Goal: Task Accomplishment & Management: Manage account settings

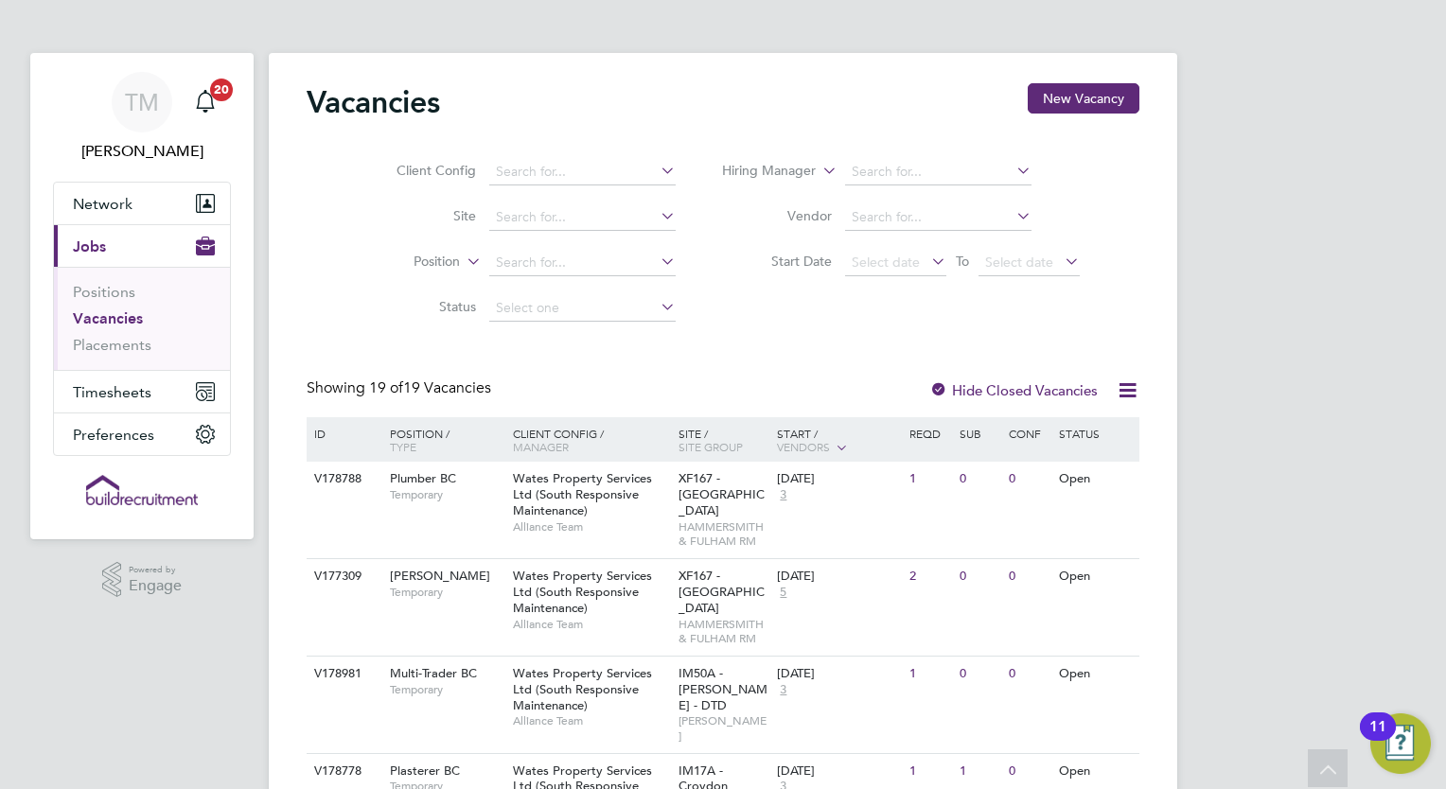
scroll to position [284, 0]
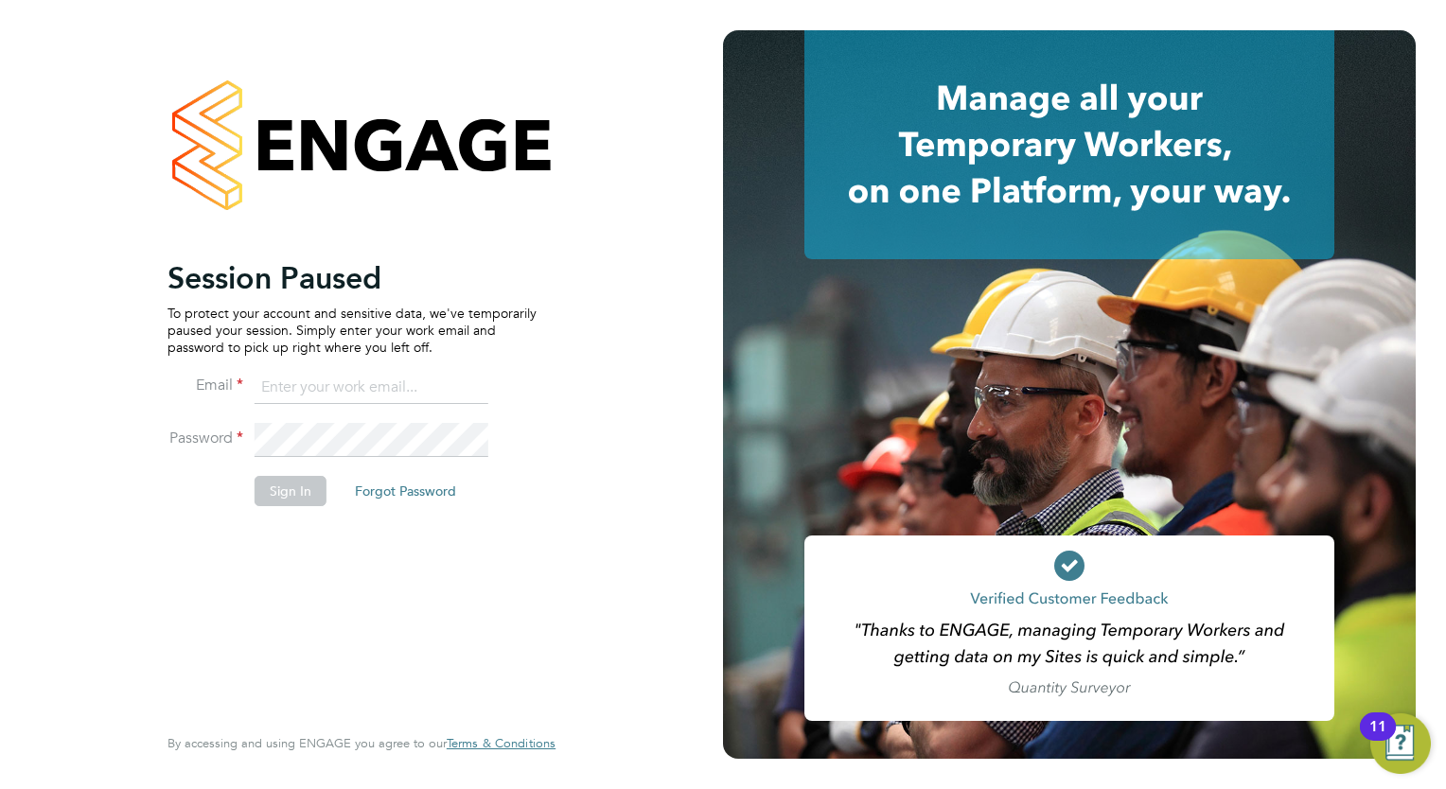
type input "tom.morgan@buildrec.com"
click at [274, 486] on button "Sign In" at bounding box center [290, 491] width 72 height 30
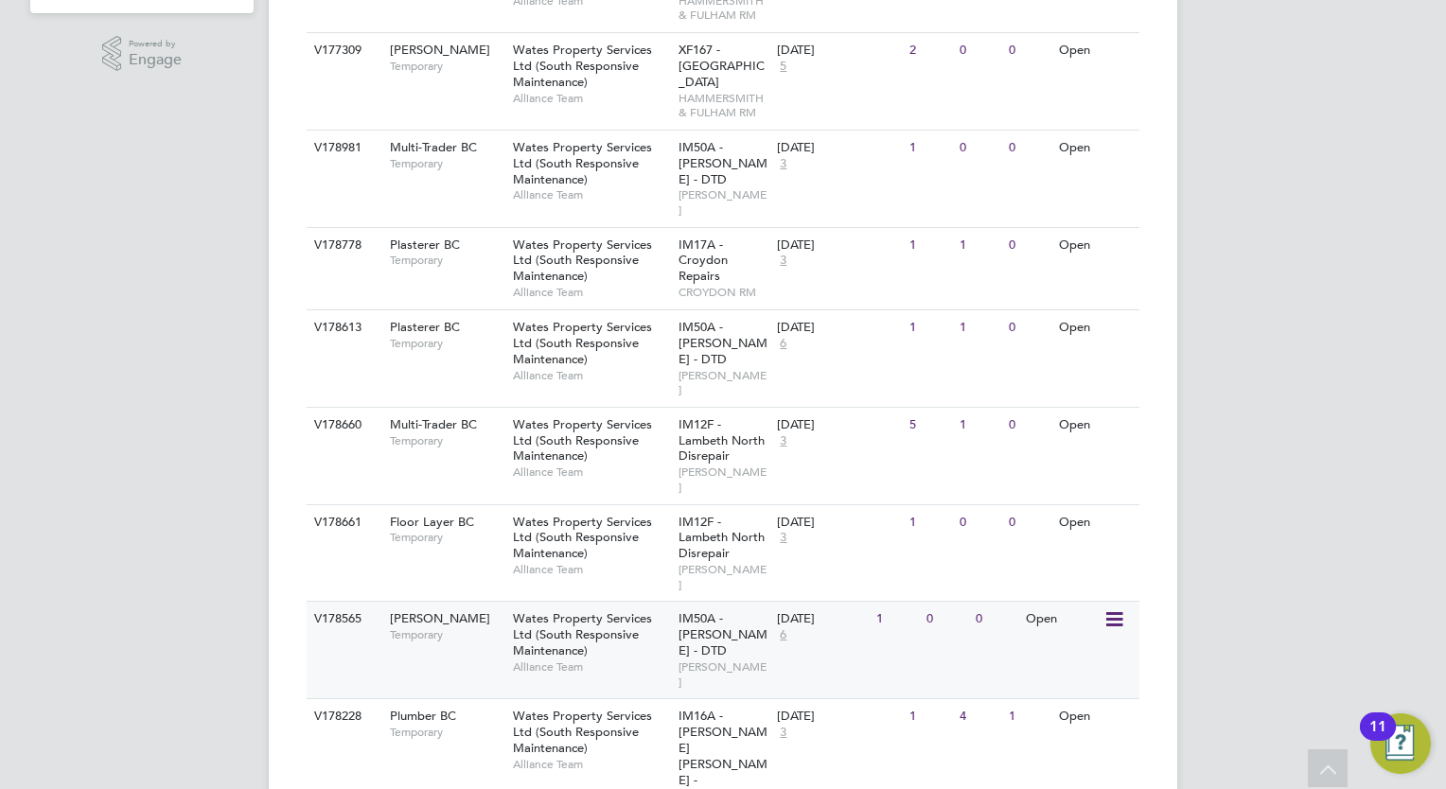
scroll to position [431, 0]
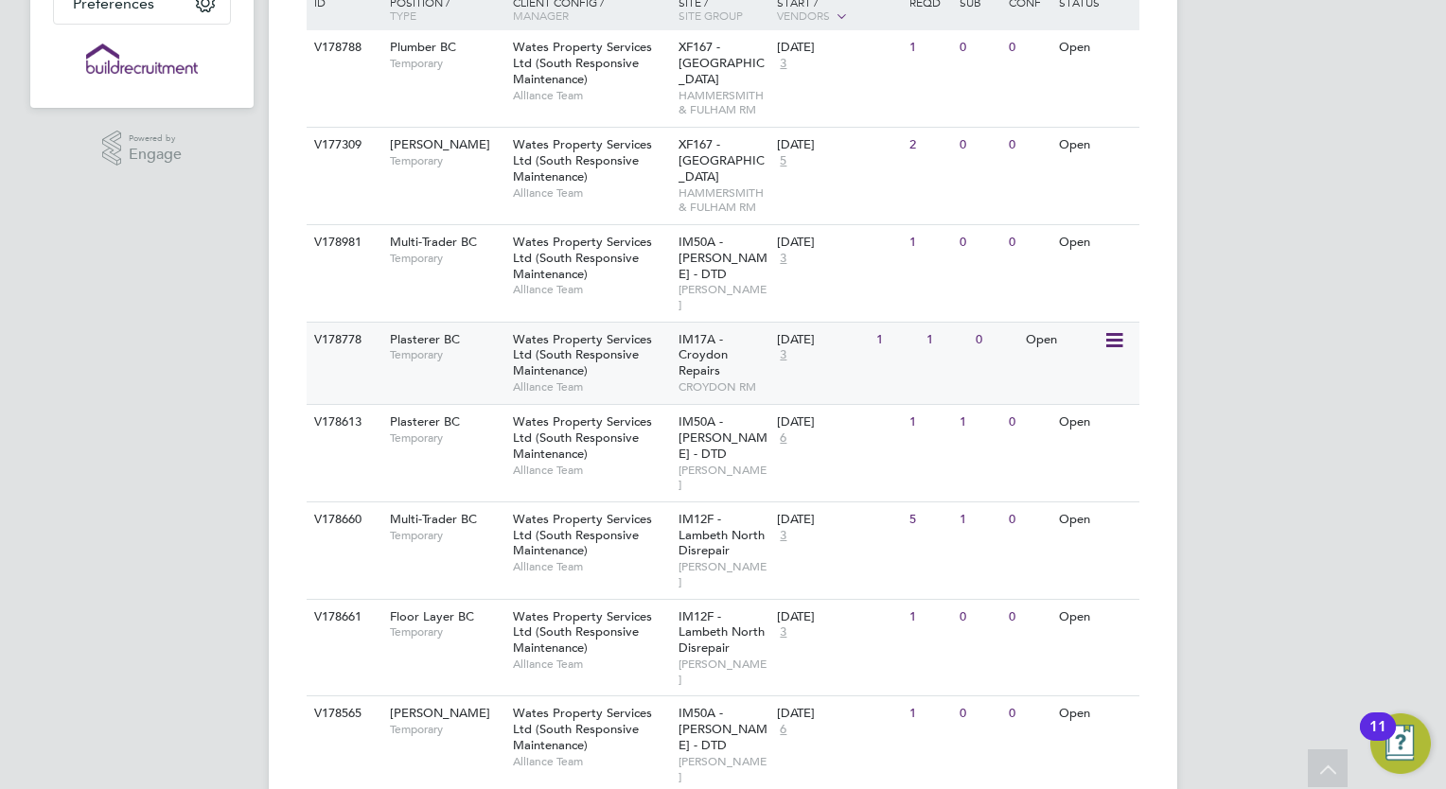
click at [625, 340] on span "Wates Property Services Ltd (South Responsive Maintenance)" at bounding box center [582, 355] width 139 height 48
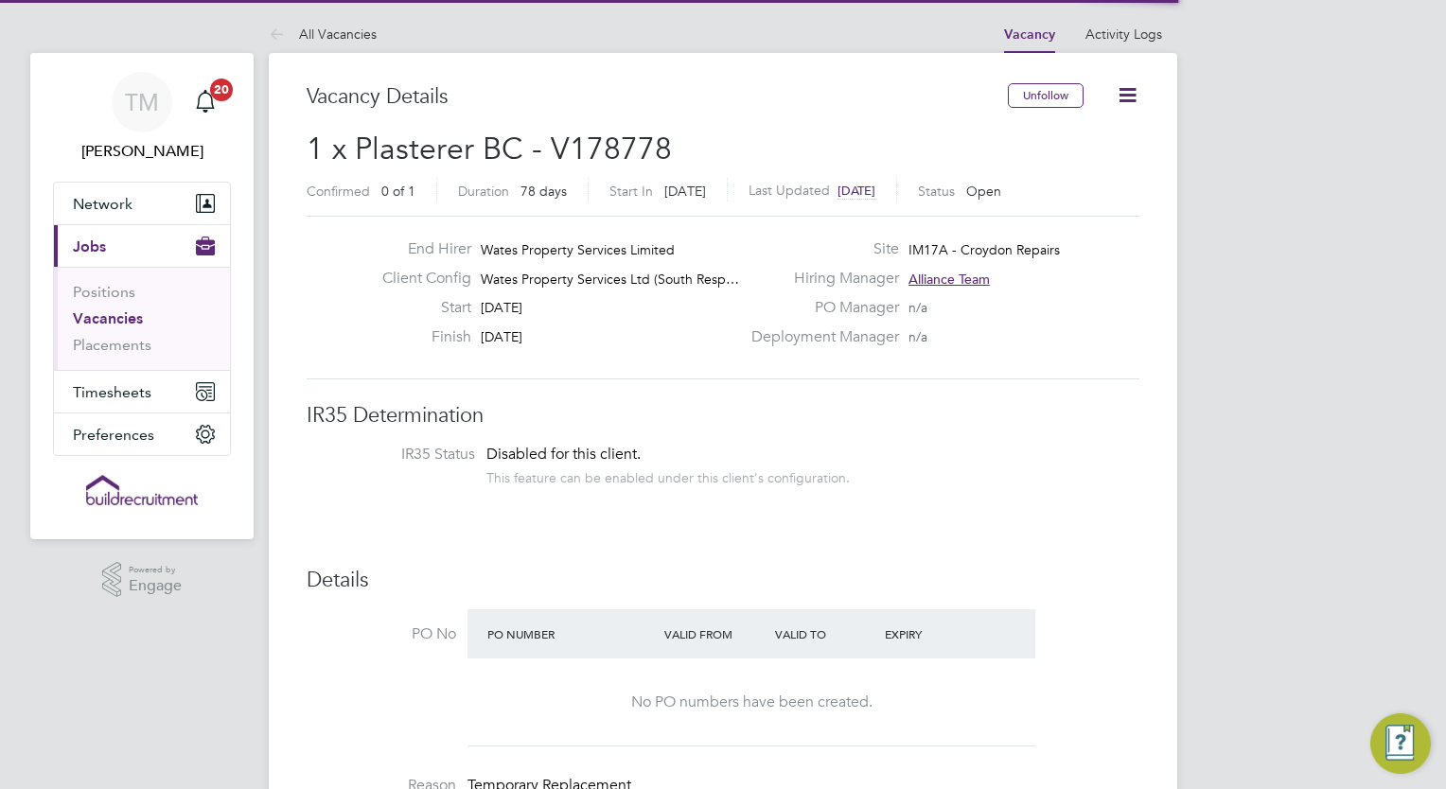
click at [1124, 85] on icon at bounding box center [1127, 95] width 24 height 24
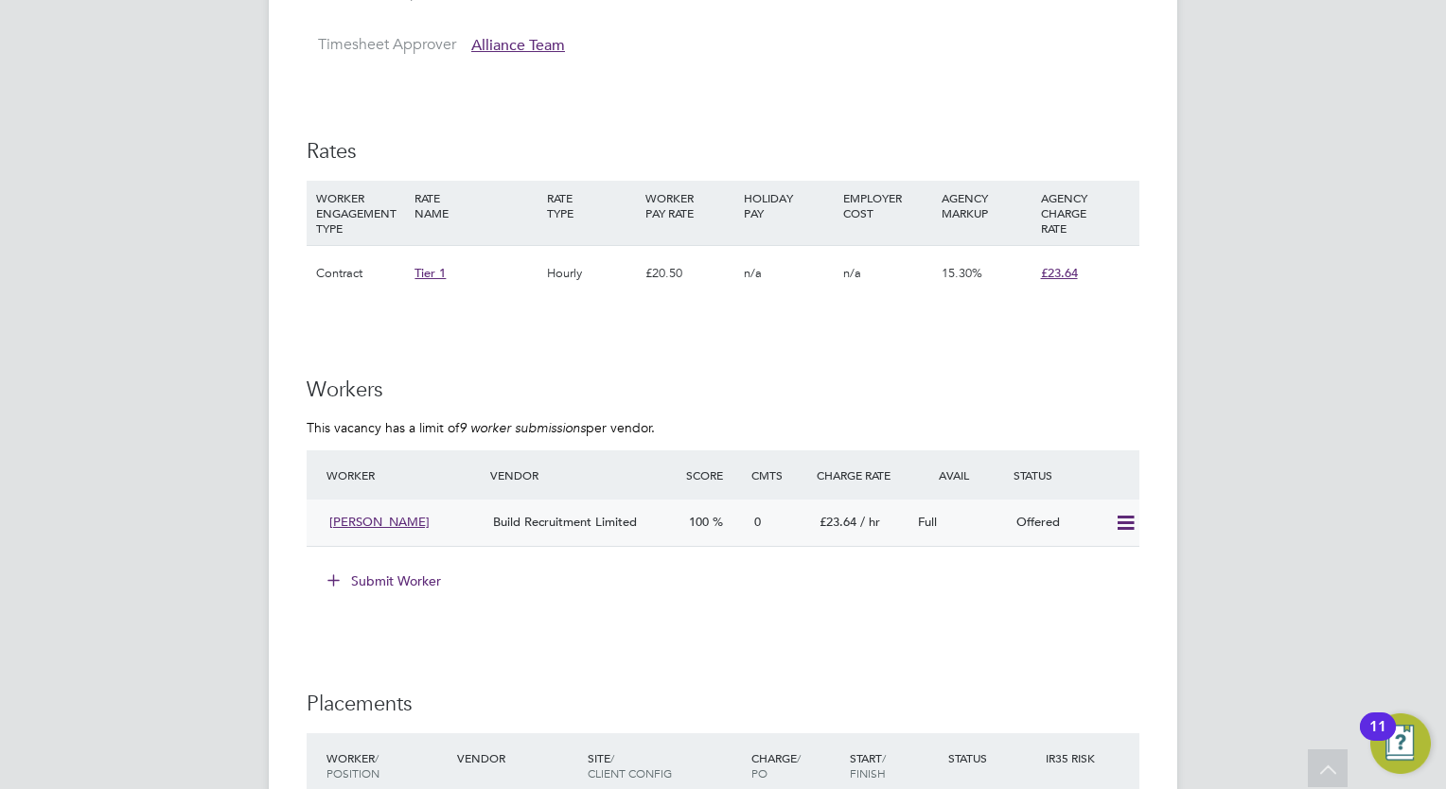
scroll to position [1230, 0]
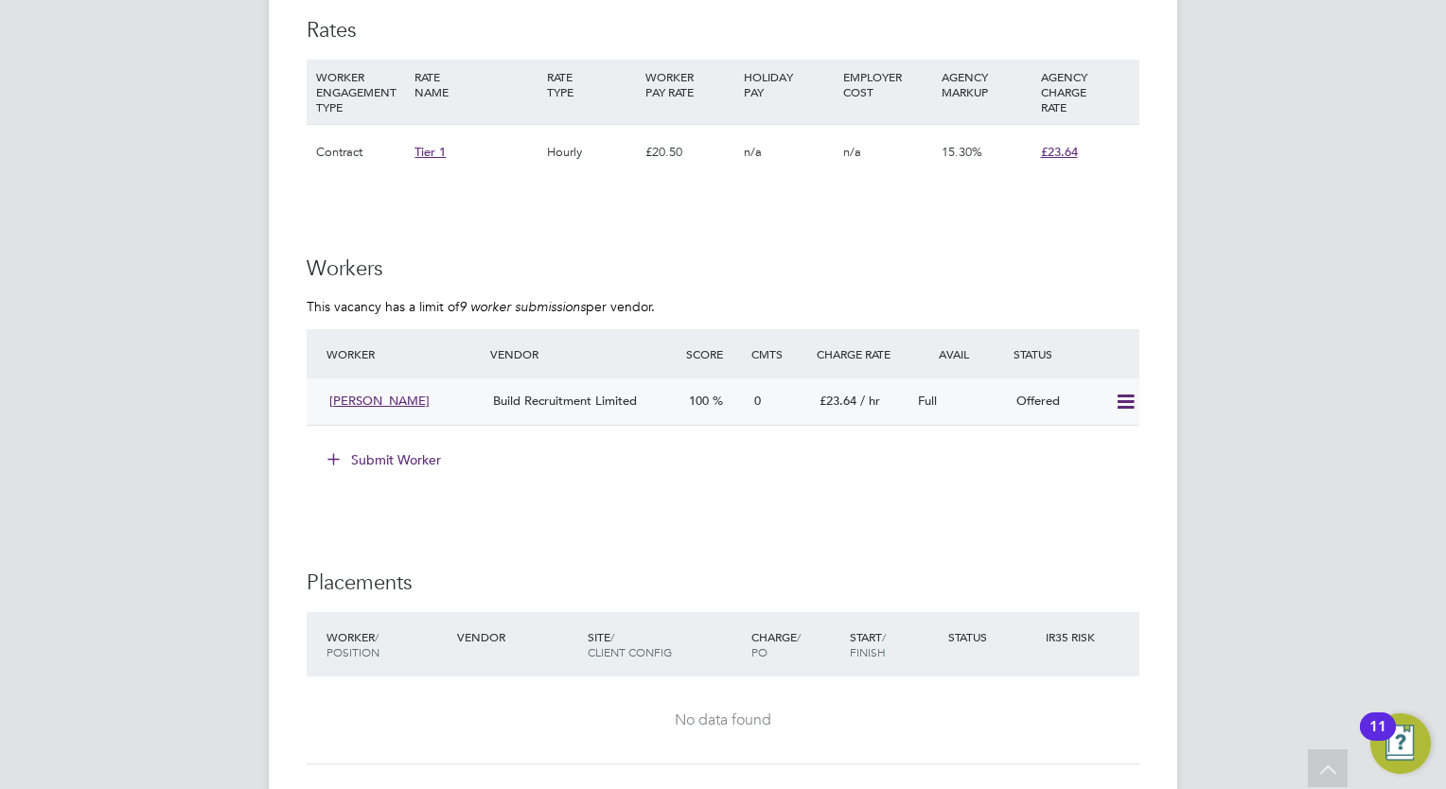
click at [1125, 397] on icon at bounding box center [1126, 402] width 24 height 15
click at [1094, 440] on li "Confirm" at bounding box center [1098, 442] width 72 height 26
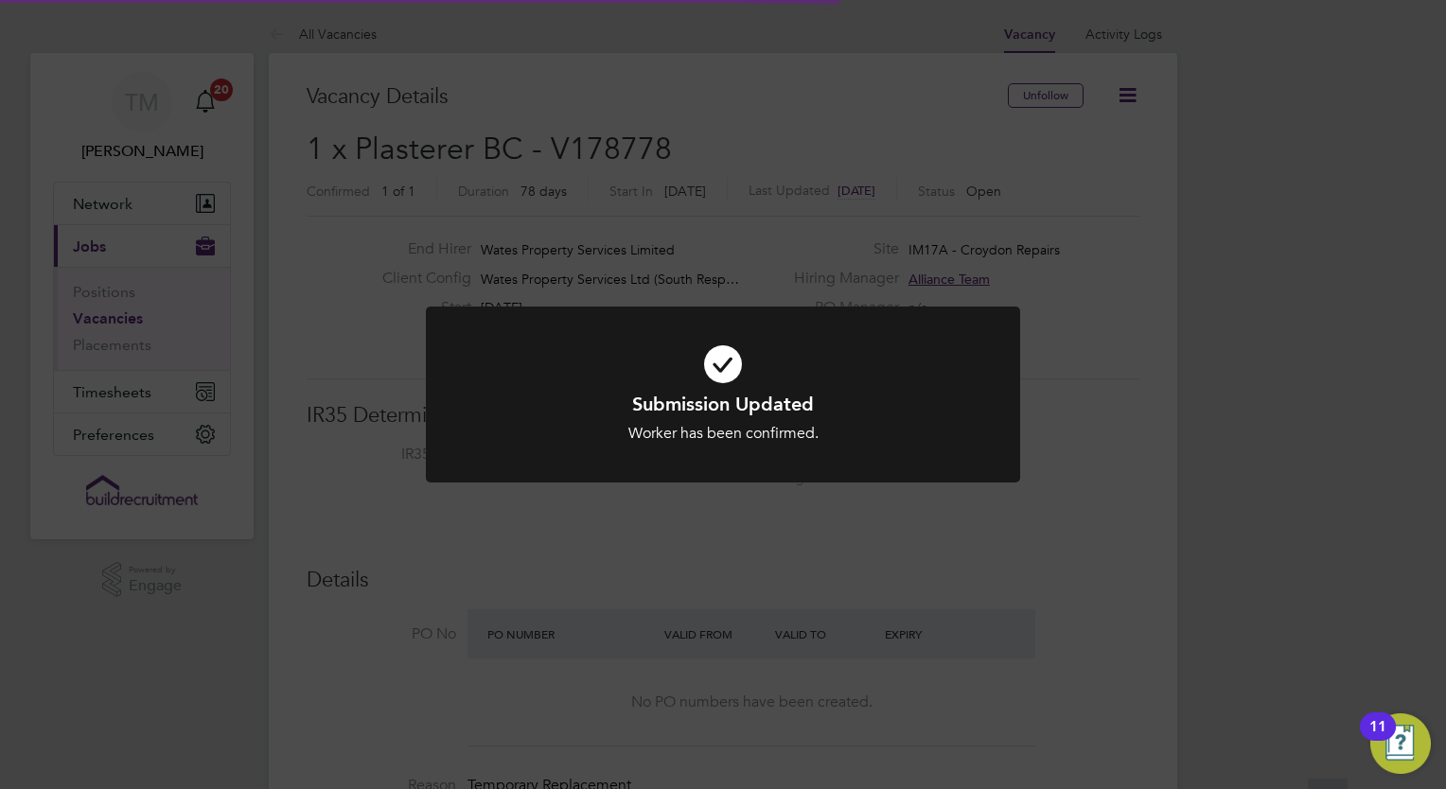
scroll to position [56, 132]
click at [904, 286] on div "Submission Updated Worker has been confirmed. Cancel Okay" at bounding box center [723, 394] width 1446 height 789
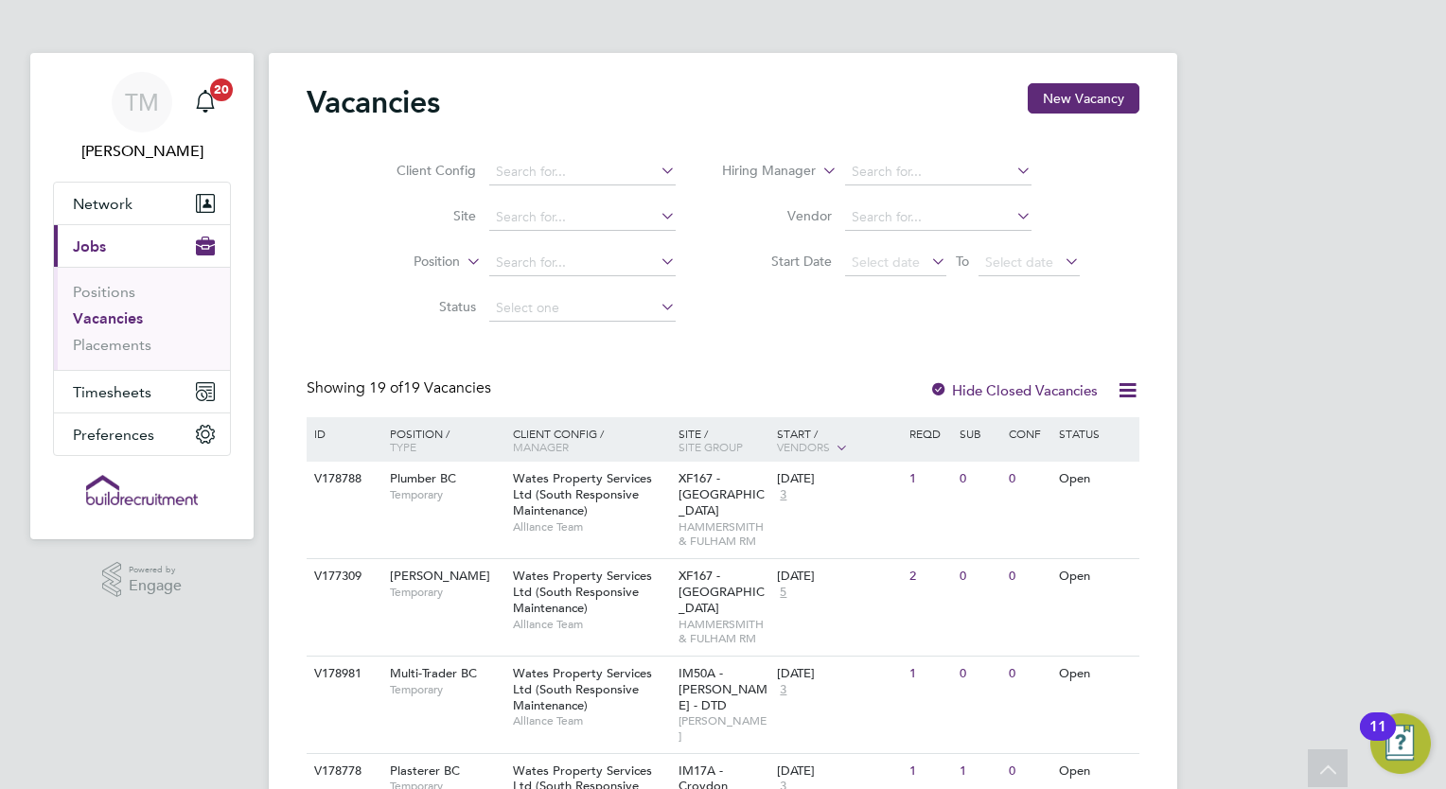
scroll to position [431, 0]
